Goal: Task Accomplishment & Management: Manage account settings

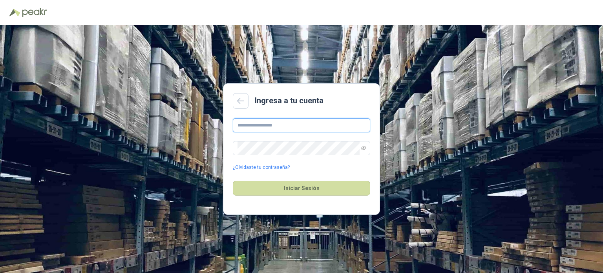
click at [277, 127] on input "text" at bounding box center [301, 125] width 137 height 14
type input "**********"
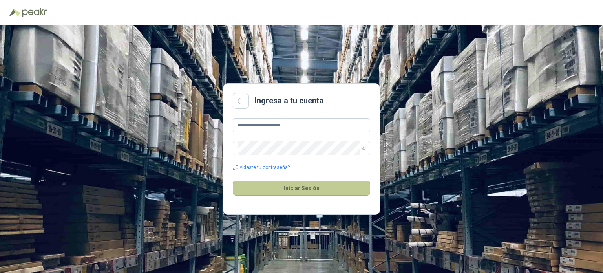
click at [264, 188] on button "Iniciar Sesión" at bounding box center [301, 188] width 137 height 15
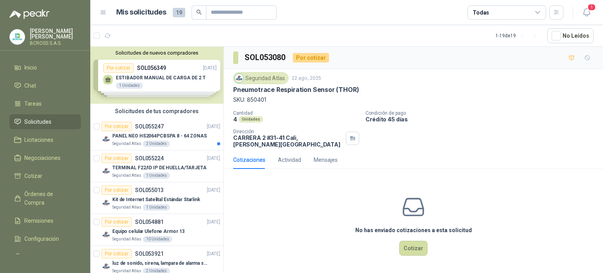
click at [171, 73] on div "Solicitudes de nuevos compradores Por cotizar SOL056349 [DATE] ESTIBADOR MANUAL…" at bounding box center [156, 75] width 133 height 57
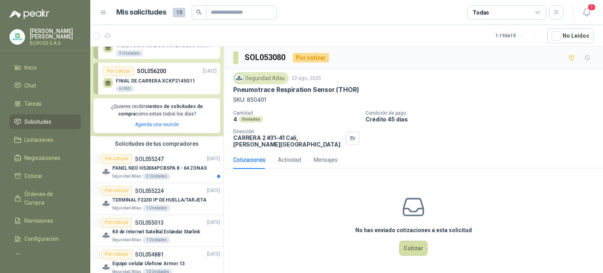
scroll to position [157, 0]
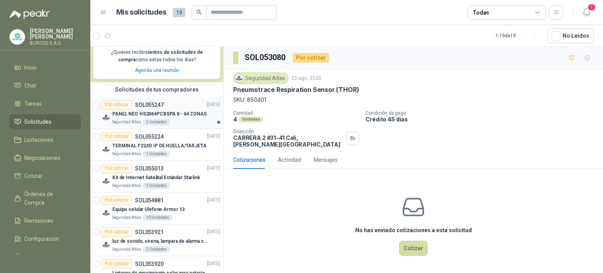
click at [182, 113] on p "PANEL NEO HS2064PCBSPA 8 - 64 ZONAS" at bounding box center [159, 113] width 95 height 7
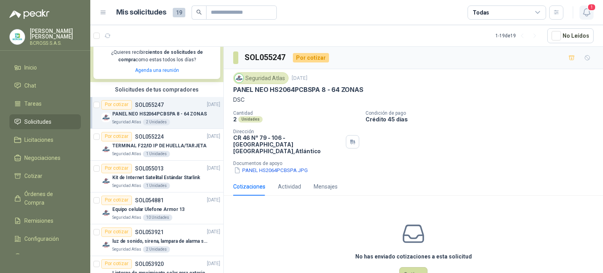
click at [589, 13] on icon "button" at bounding box center [586, 12] width 7 height 7
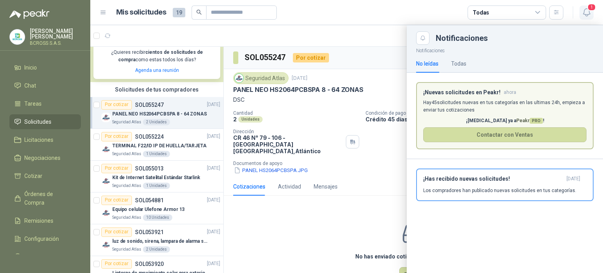
click at [590, 11] on icon "button" at bounding box center [587, 12] width 10 height 10
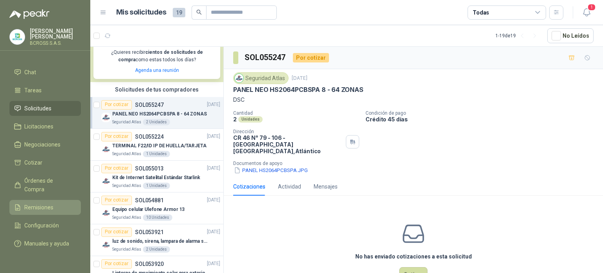
scroll to position [20, 0]
click at [31, 41] on p "BCROSS S.A.S." at bounding box center [55, 43] width 51 height 5
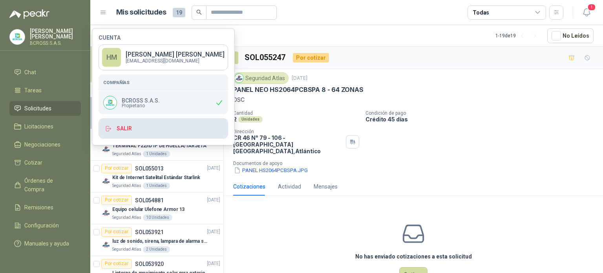
click at [152, 134] on button "Salir" at bounding box center [164, 128] width 130 height 20
